Goal: Information Seeking & Learning: Learn about a topic

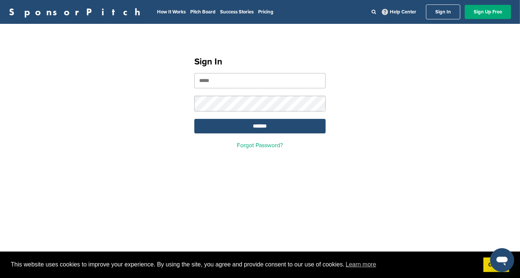
click at [231, 82] on input "email" at bounding box center [259, 80] width 131 height 15
type input "**********"
click at [270, 126] on input "*******" at bounding box center [259, 126] width 131 height 15
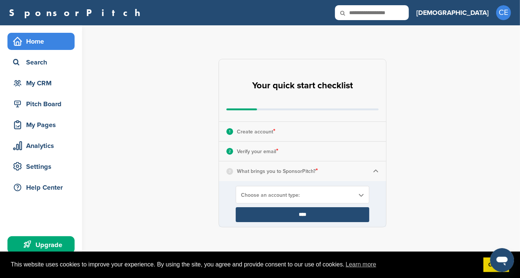
click at [297, 168] on p "What brings you to SponsorPitch? *" at bounding box center [277, 171] width 81 height 10
click at [374, 170] on img at bounding box center [376, 171] width 6 height 6
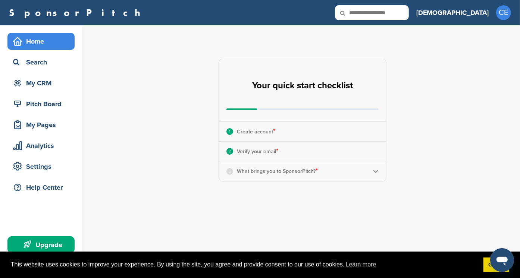
click at [298, 171] on p "What brings you to SponsorPitch? *" at bounding box center [277, 171] width 81 height 10
click at [375, 171] on img at bounding box center [376, 171] width 6 height 6
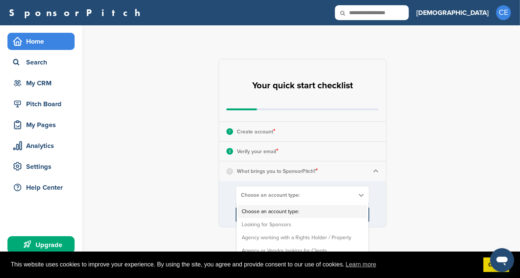
click at [329, 190] on div "Choose an account type: Choose an account type: Looking for Sponsors Agency wor…" at bounding box center [302, 195] width 133 height 18
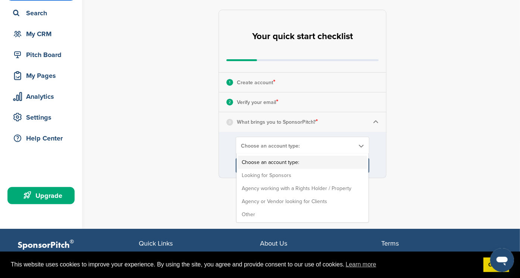
scroll to position [49, 0]
click at [272, 172] on li "Looking for Sponsors" at bounding box center [302, 175] width 129 height 13
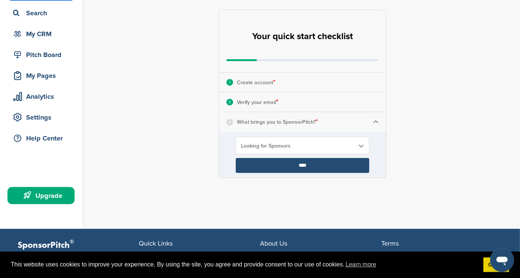
click at [304, 167] on input "****" at bounding box center [302, 165] width 133 height 15
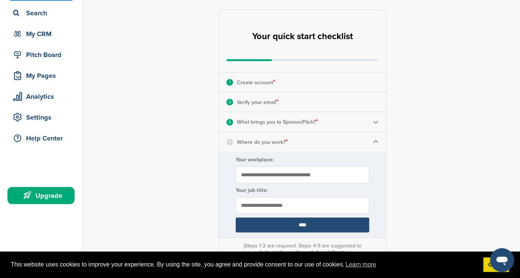
click at [273, 174] on input "Your workplace:" at bounding box center [302, 175] width 133 height 17
type input "**********"
click at [314, 207] on input "text" at bounding box center [302, 205] width 133 height 17
type input "********"
click at [307, 224] on input "****" at bounding box center [302, 225] width 133 height 15
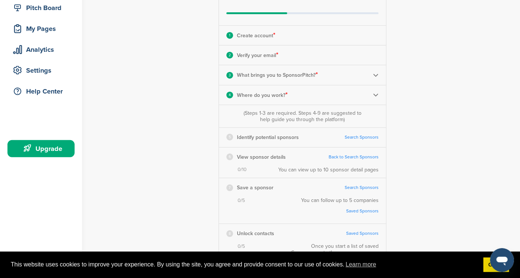
scroll to position [94, 0]
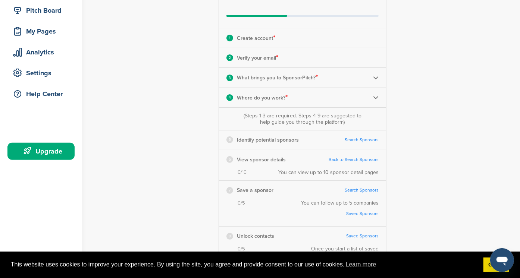
click at [375, 139] on link "Search Sponsors" at bounding box center [361, 140] width 34 height 6
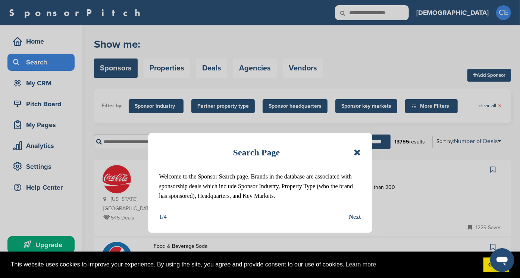
click at [359, 151] on icon at bounding box center [357, 152] width 7 height 9
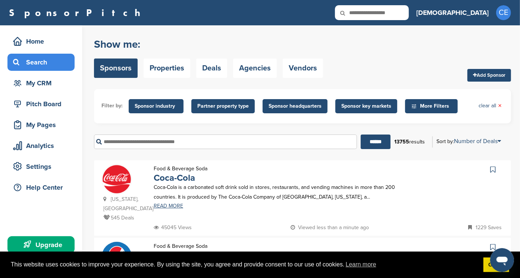
click at [354, 103] on span "Sponsor key markets" at bounding box center [366, 106] width 50 height 8
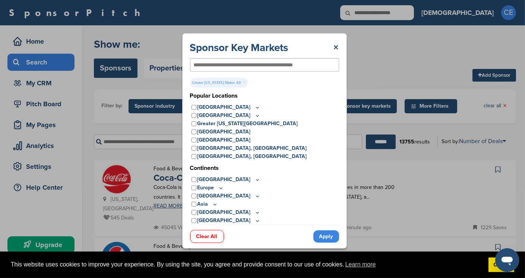
click at [331, 236] on link "Apply" at bounding box center [326, 236] width 26 height 12
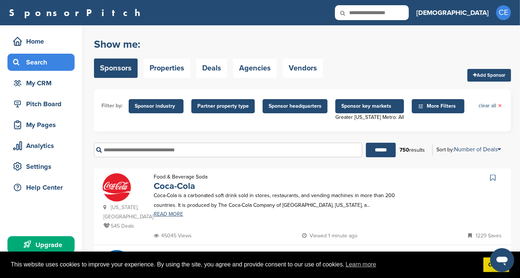
click at [430, 107] on span "More Filters" at bounding box center [438, 106] width 43 height 8
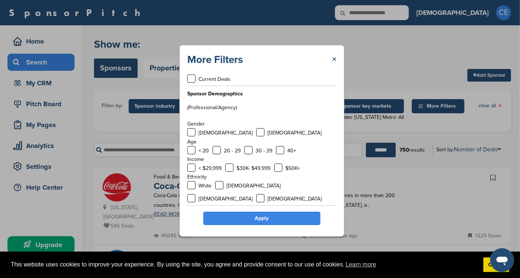
scroll to position [21, 0]
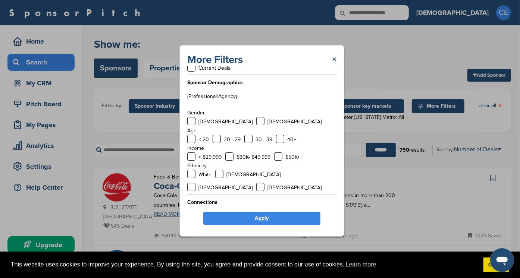
click at [395, 214] on div "More Filters × Deals Current Deals Sponsor Demographics (Professional/Agency) G…" at bounding box center [261, 141] width 523 height 282
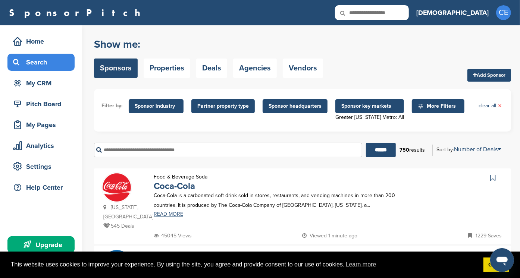
click at [288, 106] on span "Sponsor headquarters" at bounding box center [294, 106] width 53 height 8
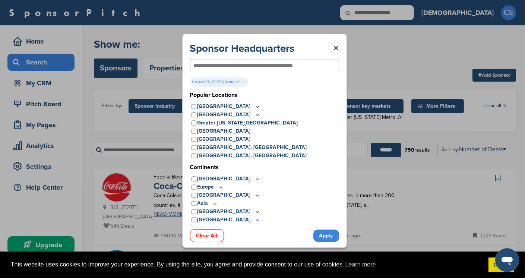
click at [326, 235] on link "Apply" at bounding box center [326, 236] width 26 height 12
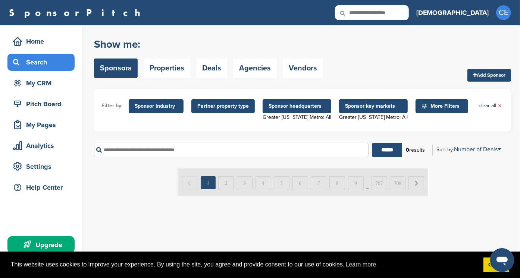
click at [225, 105] on span "Partner property type" at bounding box center [222, 106] width 51 height 8
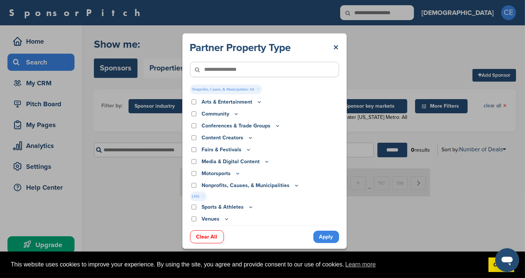
click at [326, 236] on link "Apply" at bounding box center [326, 237] width 26 height 12
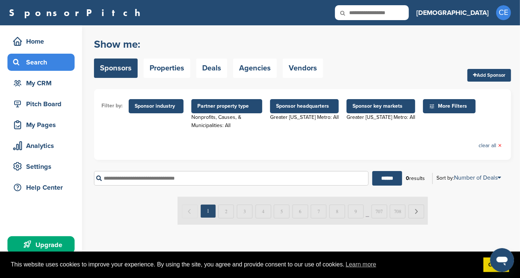
click at [161, 105] on span "Sponsor industry" at bounding box center [156, 106] width 43 height 8
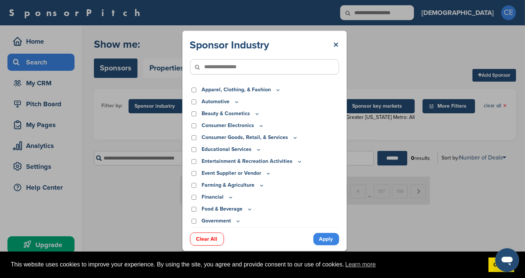
click at [325, 243] on link "Apply" at bounding box center [326, 239] width 26 height 12
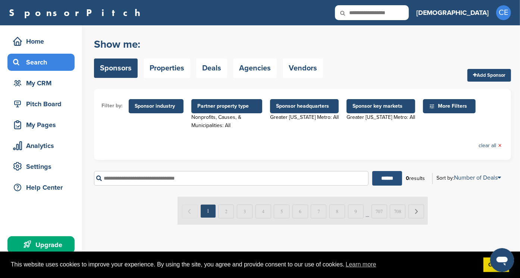
click at [383, 171] on input "******" at bounding box center [387, 178] width 30 height 15
click at [182, 171] on input "text" at bounding box center [231, 178] width 274 height 15
click at [384, 171] on input "******" at bounding box center [387, 178] width 30 height 15
click at [199, 171] on input "text" at bounding box center [231, 178] width 274 height 15
click at [204, 69] on link "Deals" at bounding box center [211, 68] width 31 height 19
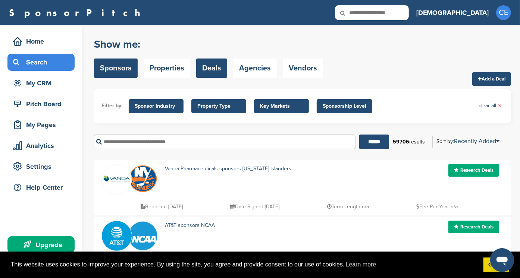
click at [124, 70] on link "Sponsors" at bounding box center [116, 68] width 44 height 19
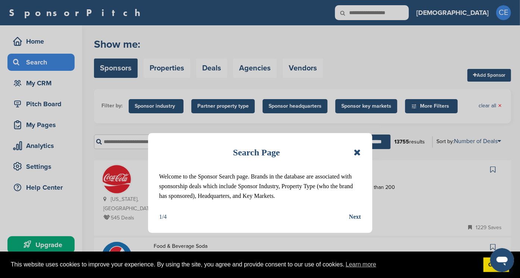
click at [358, 216] on div "Next" at bounding box center [355, 217] width 12 height 10
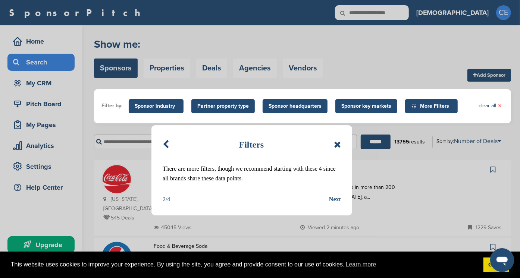
click at [337, 199] on div "Next" at bounding box center [335, 200] width 12 height 10
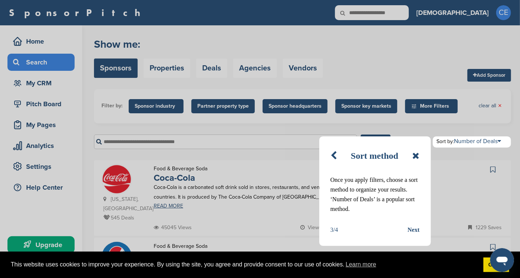
click at [414, 227] on div "Next" at bounding box center [413, 230] width 12 height 10
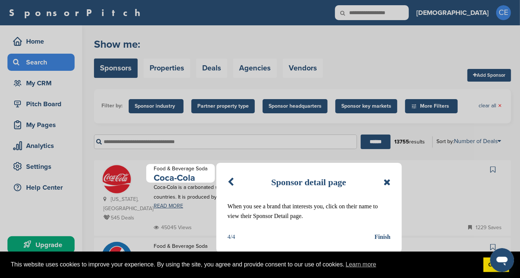
click at [385, 237] on div "Finish" at bounding box center [382, 237] width 16 height 10
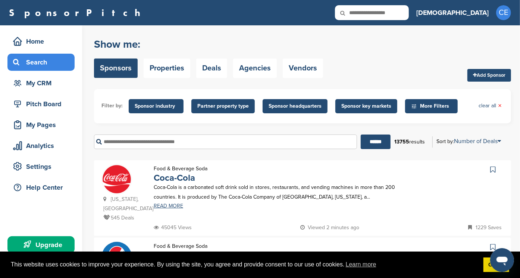
click at [356, 105] on span "Sponsor key markets" at bounding box center [366, 106] width 50 height 8
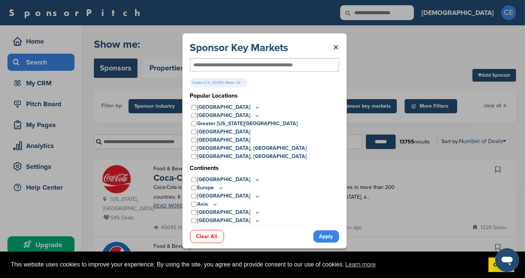
click at [325, 233] on link "Apply" at bounding box center [326, 236] width 26 height 12
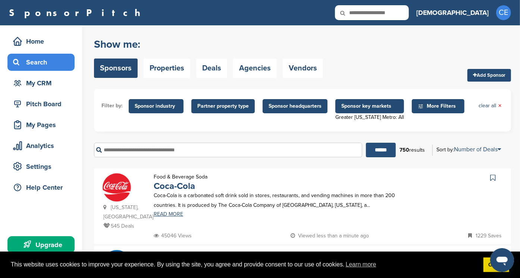
click at [380, 148] on input "******" at bounding box center [381, 150] width 30 height 15
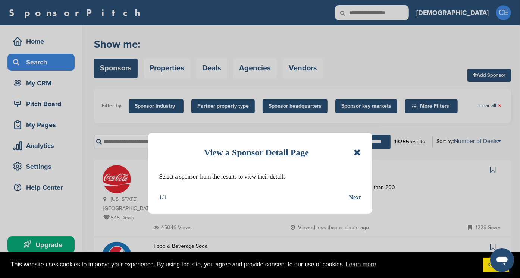
click at [356, 195] on div "Next" at bounding box center [355, 198] width 12 height 10
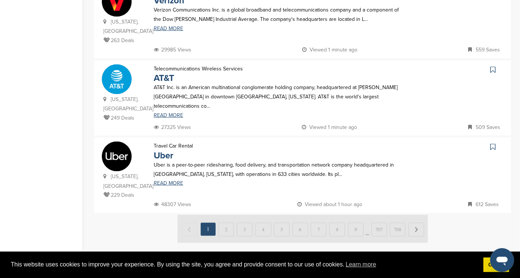
scroll to position [722, 0]
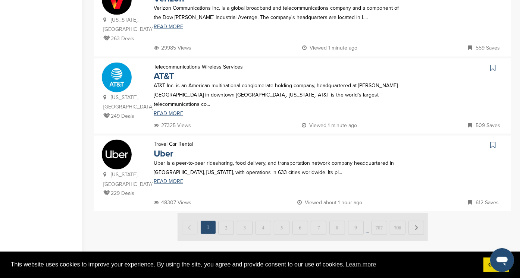
click at [228, 213] on img at bounding box center [302, 227] width 250 height 28
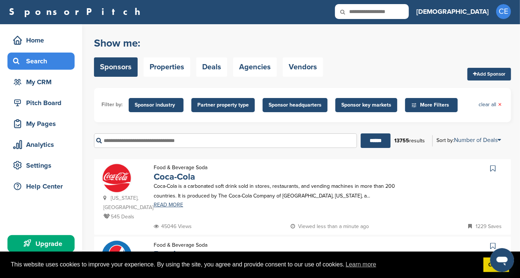
scroll to position [0, 0]
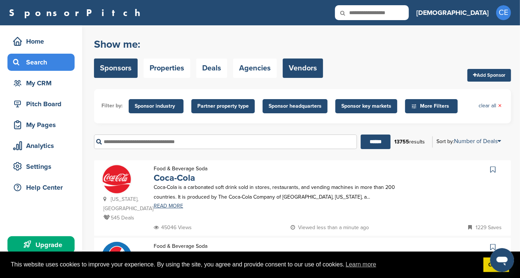
click at [303, 67] on link "Vendors" at bounding box center [303, 68] width 40 height 19
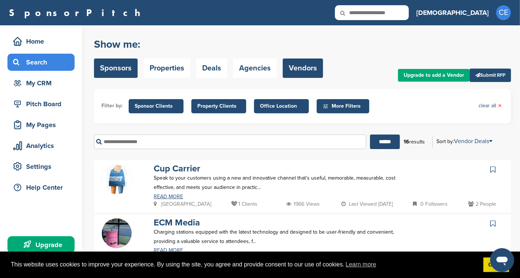
click at [123, 70] on link "Sponsors" at bounding box center [116, 68] width 44 height 19
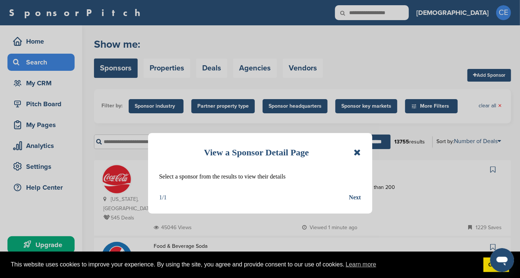
click at [357, 150] on icon at bounding box center [356, 152] width 7 height 9
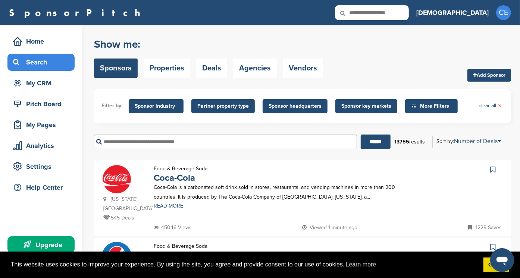
click at [288, 103] on span "Sponsor headquarters" at bounding box center [294, 106] width 53 height 8
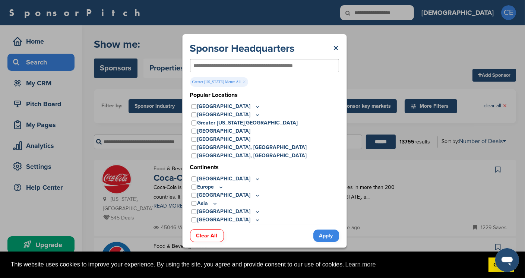
click at [326, 237] on link "Apply" at bounding box center [326, 236] width 26 height 12
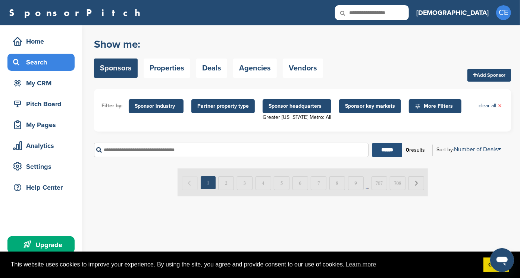
click at [387, 144] on input "******" at bounding box center [387, 150] width 30 height 15
click at [114, 150] on input "text" at bounding box center [231, 150] width 274 height 15
type input "**********"
click at [372, 143] on input "******" at bounding box center [387, 150] width 30 height 15
click at [388, 151] on input "******" at bounding box center [387, 150] width 30 height 15
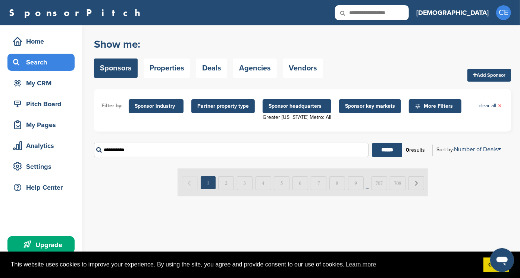
click at [226, 182] on img at bounding box center [302, 182] width 250 height 28
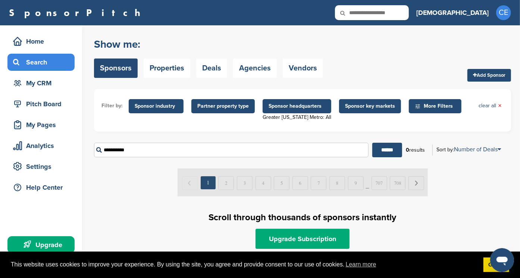
click at [308, 107] on span "Sponsor headquarters" at bounding box center [296, 106] width 57 height 8
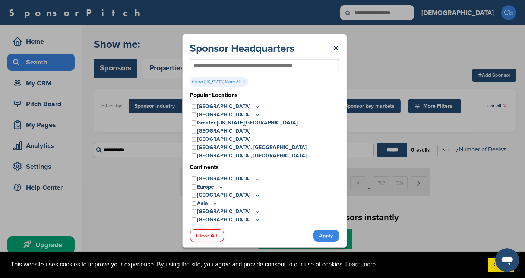
click at [210, 236] on link "Clear All" at bounding box center [207, 235] width 34 height 13
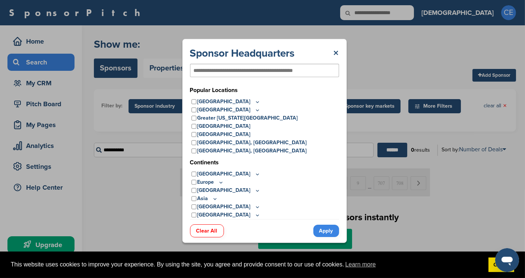
click at [328, 231] on link "Apply" at bounding box center [326, 231] width 26 height 12
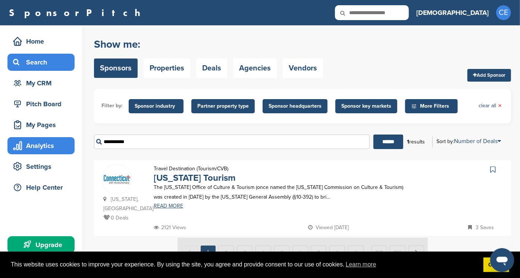
drag, startPoint x: 153, startPoint y: 142, endPoint x: 67, endPoint y: 141, distance: 86.1
click at [67, 141] on div "Home Search My CRM Pitch Board My Pages Analytics Settings Help Center Upgrade …" at bounding box center [260, 178] width 520 height 306
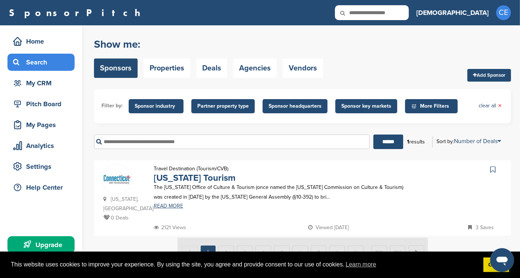
click at [162, 103] on span "Sponsor industry" at bounding box center [156, 106] width 43 height 8
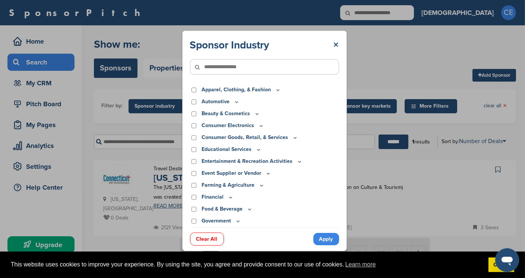
click at [326, 236] on link "Apply" at bounding box center [326, 239] width 26 height 12
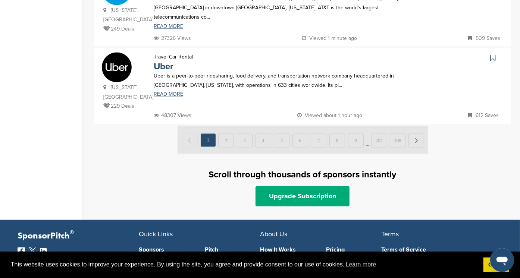
scroll to position [810, 0]
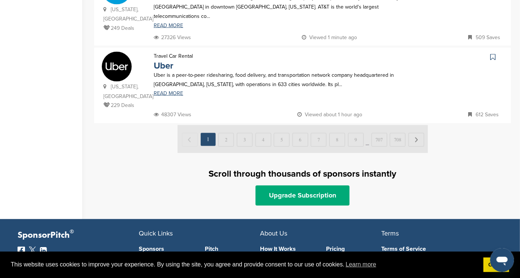
click at [232, 125] on img at bounding box center [302, 139] width 250 height 28
click at [230, 125] on img at bounding box center [302, 139] width 250 height 28
click at [227, 125] on img at bounding box center [302, 139] width 250 height 28
click at [417, 125] on img at bounding box center [302, 139] width 250 height 28
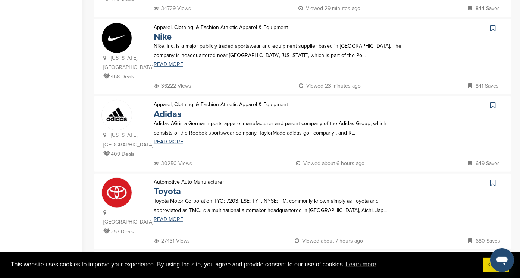
scroll to position [298, 0]
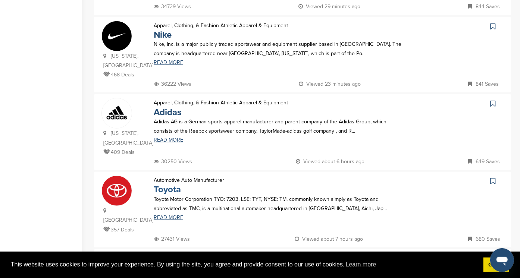
click at [168, 184] on link "Toyota" at bounding box center [167, 189] width 27 height 11
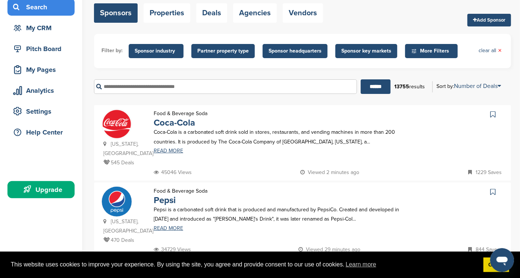
click at [113, 123] on img at bounding box center [117, 124] width 30 height 30
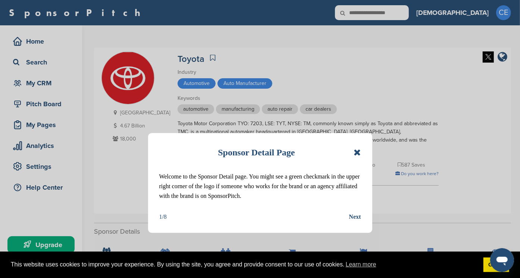
click at [359, 151] on icon at bounding box center [356, 152] width 7 height 9
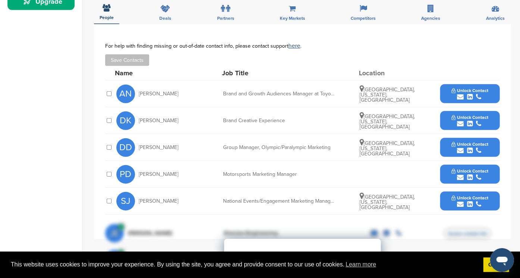
scroll to position [487, 0]
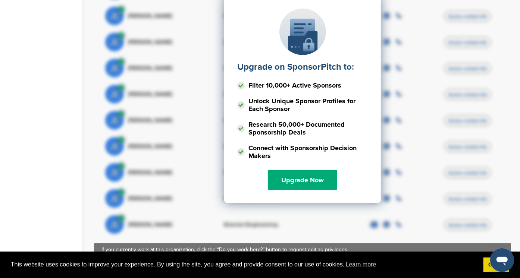
click at [360, 47] on div "Upgrade on SponsorPitch to: Filter 10,000+ Active Sponsors Unlock Unique Sponso…" at bounding box center [302, 100] width 157 height 208
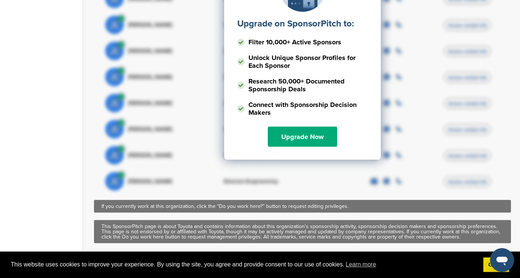
scroll to position [531, 0]
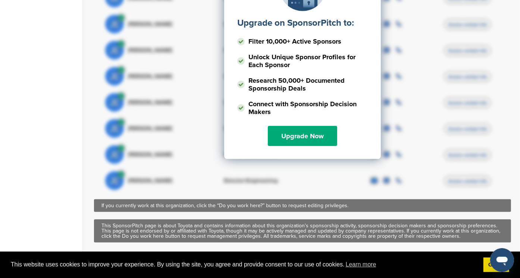
click at [414, 75] on div "Upgrade on SponsorPitch to: Filter 10,000+ Active Sponsors Unlock Unique Sponso…" at bounding box center [302, 26] width 394 height 186
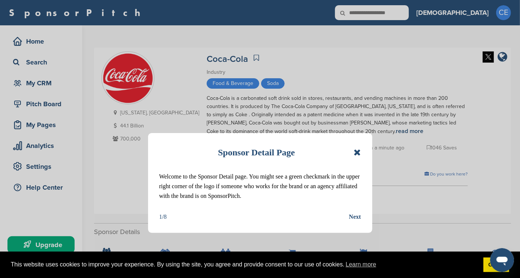
click at [356, 151] on icon at bounding box center [356, 152] width 7 height 9
